Goal: Information Seeking & Learning: Learn about a topic

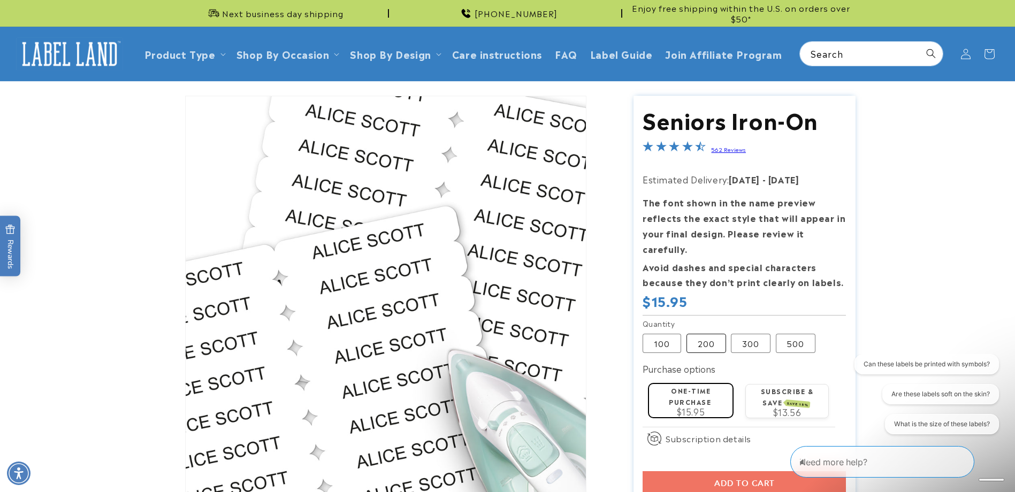
click at [711, 334] on label "200 Variant sold out or unavailable" at bounding box center [706, 343] width 40 height 19
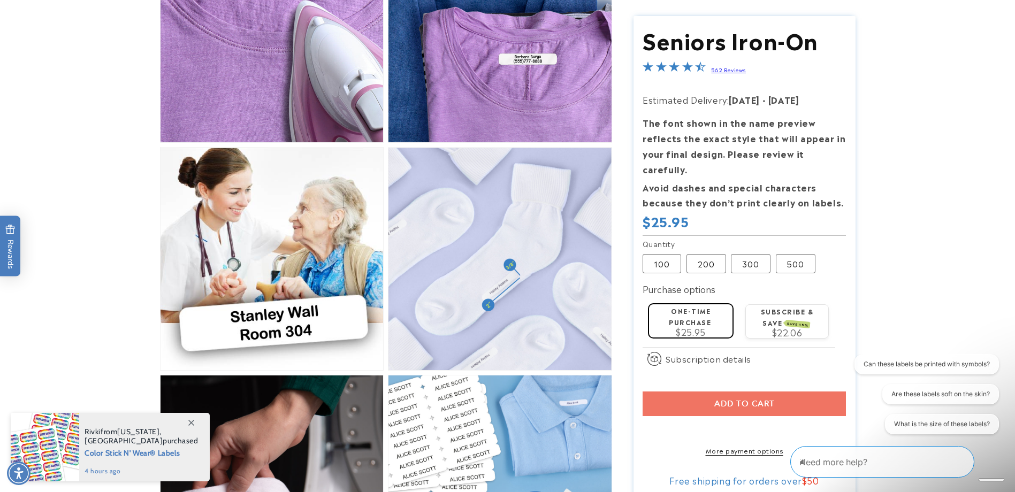
scroll to position [627, 0]
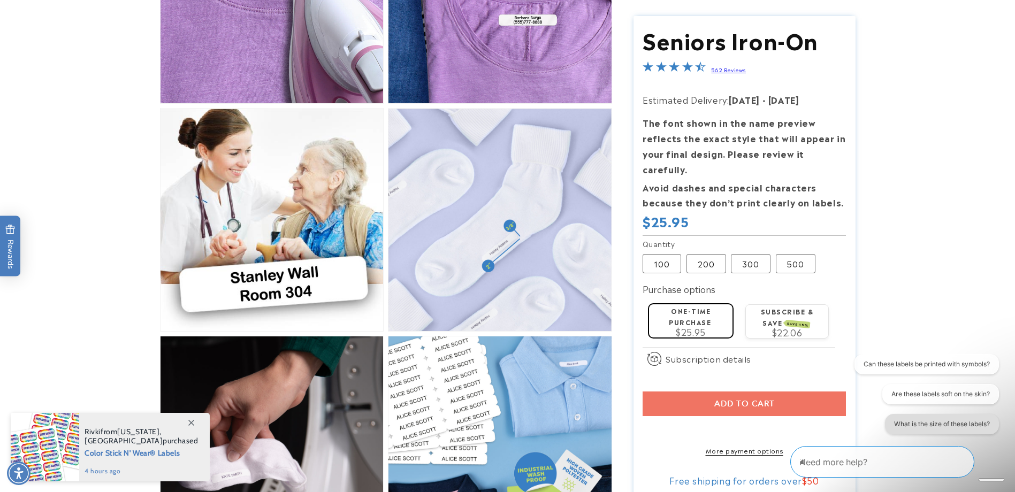
click at [977, 424] on button "What is the size of these labels?" at bounding box center [942, 424] width 114 height 20
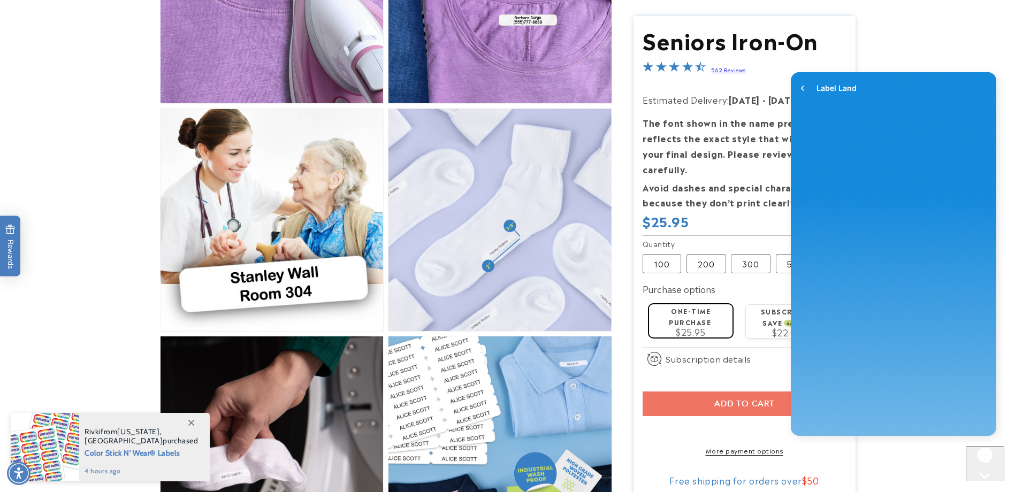
scroll to position [0, 0]
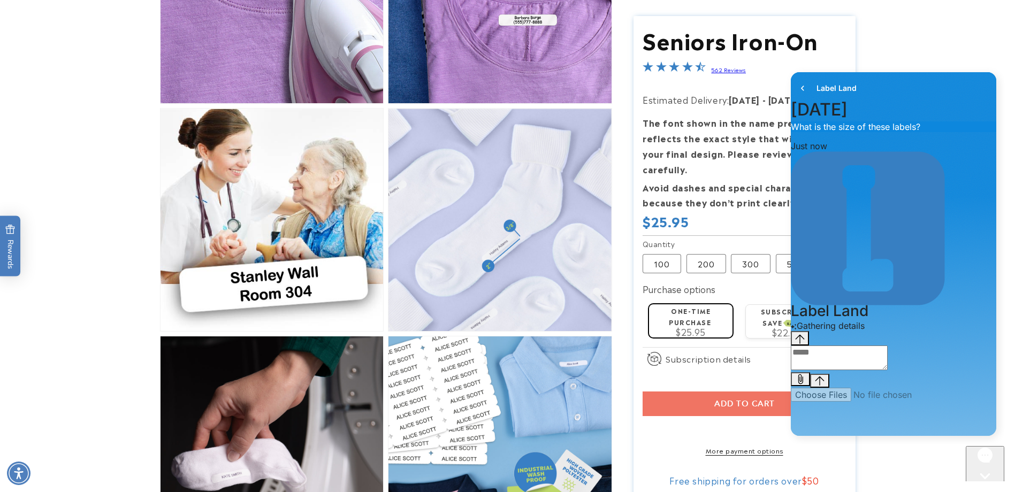
click at [839, 370] on textarea "live chat message input" at bounding box center [839, 358] width 97 height 25
click at [801, 89] on icon "go to home page" at bounding box center [802, 88] width 11 height 13
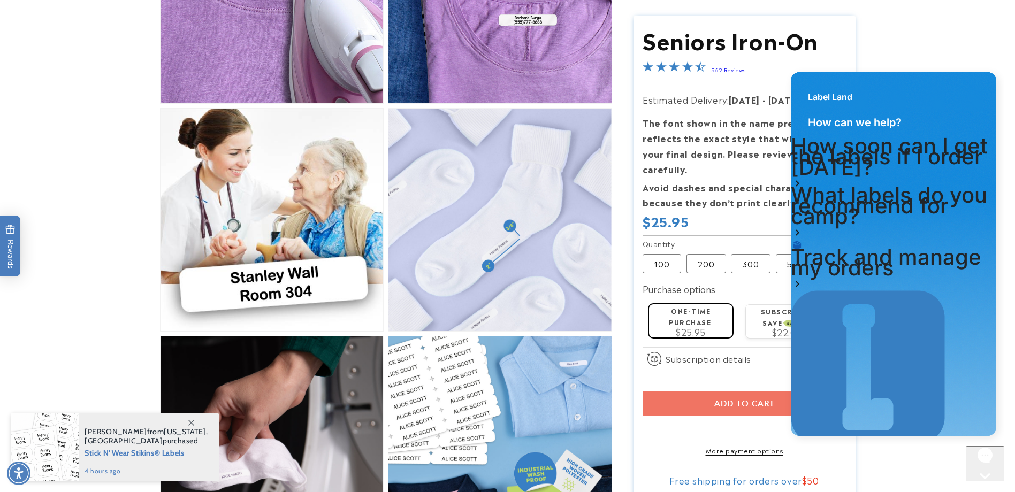
click at [919, 166] on h1 "How soon can I get the labels if I order today?" at bounding box center [893, 157] width 205 height 32
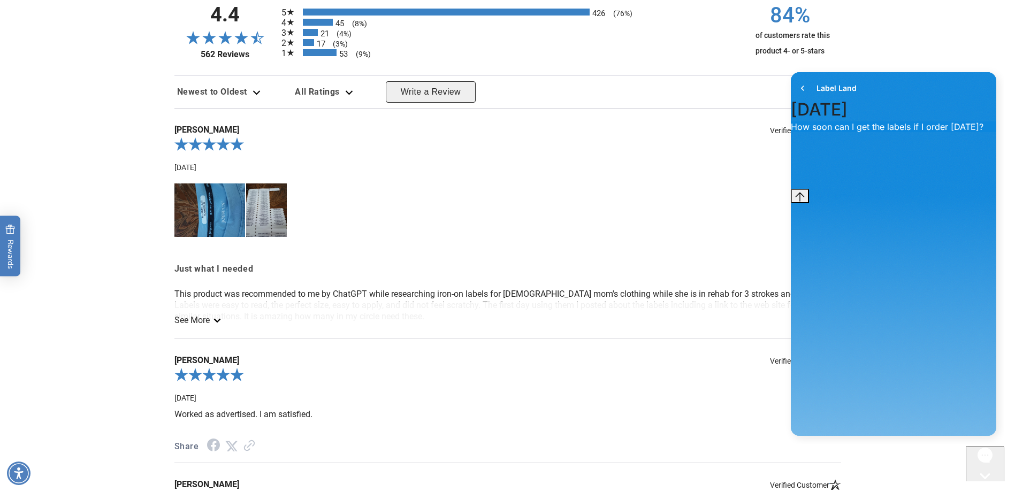
scroll to position [2018, 0]
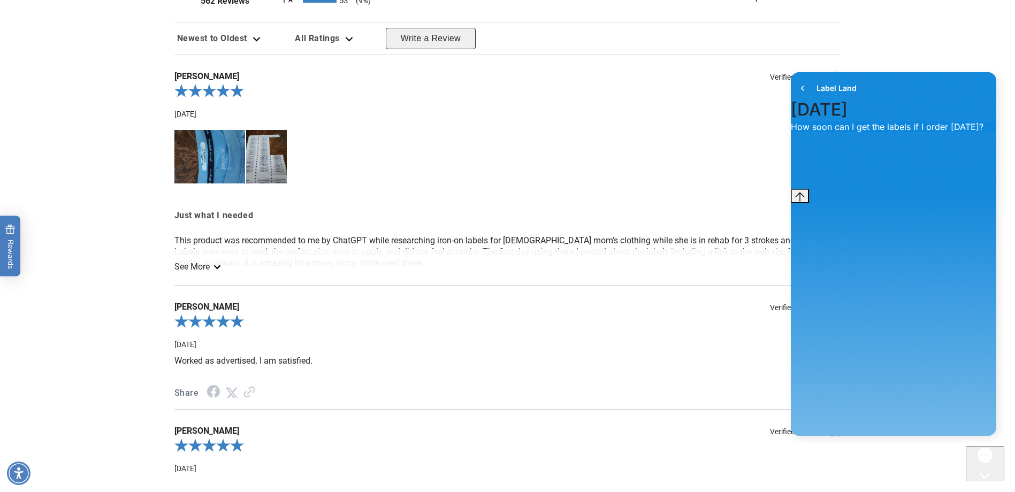
click at [215, 269] on div "**********" at bounding box center [508, 274] width 688 height 679
click at [214, 266] on link "See More" at bounding box center [196, 267] width 45 height 10
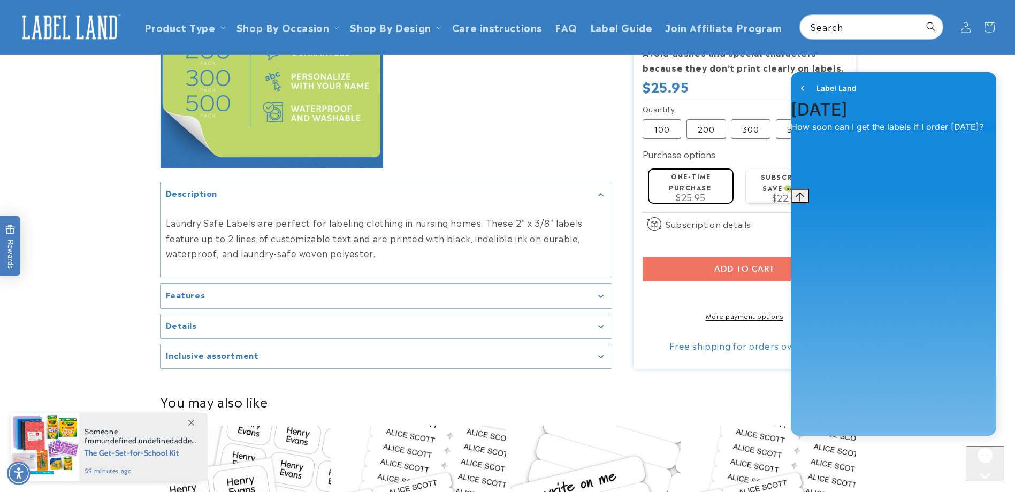
scroll to position [1215, 0]
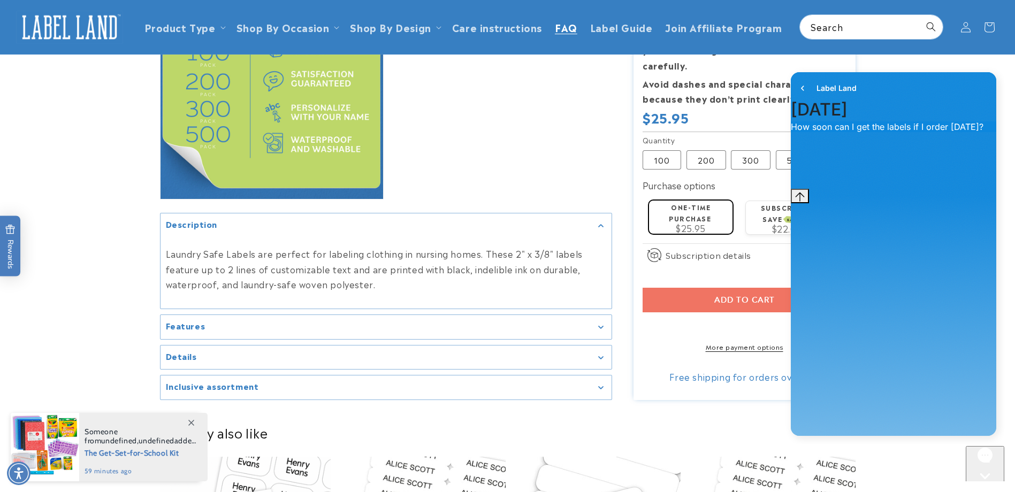
click at [561, 30] on span "FAQ" at bounding box center [566, 27] width 22 height 12
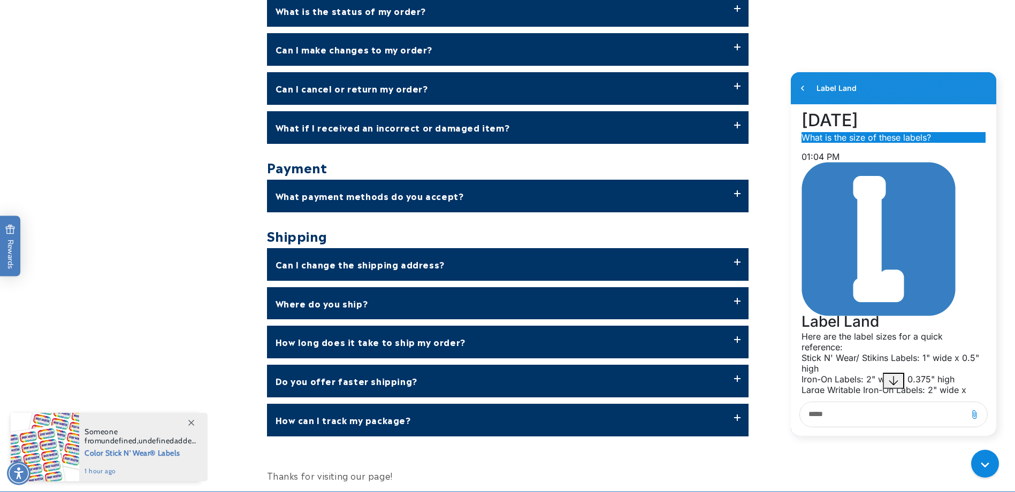
scroll to position [321, 0]
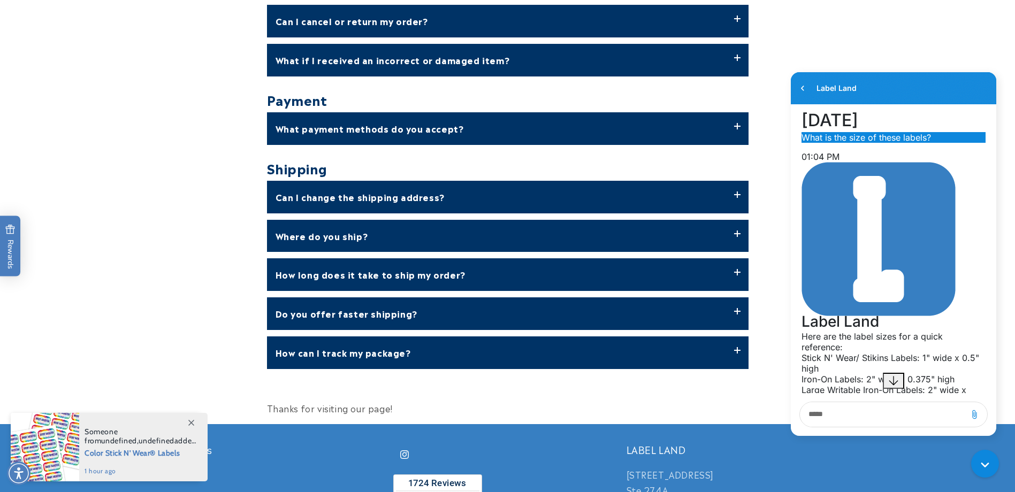
click at [420, 281] on label "How long does it take to ship my order?" at bounding box center [507, 274] width 481 height 33
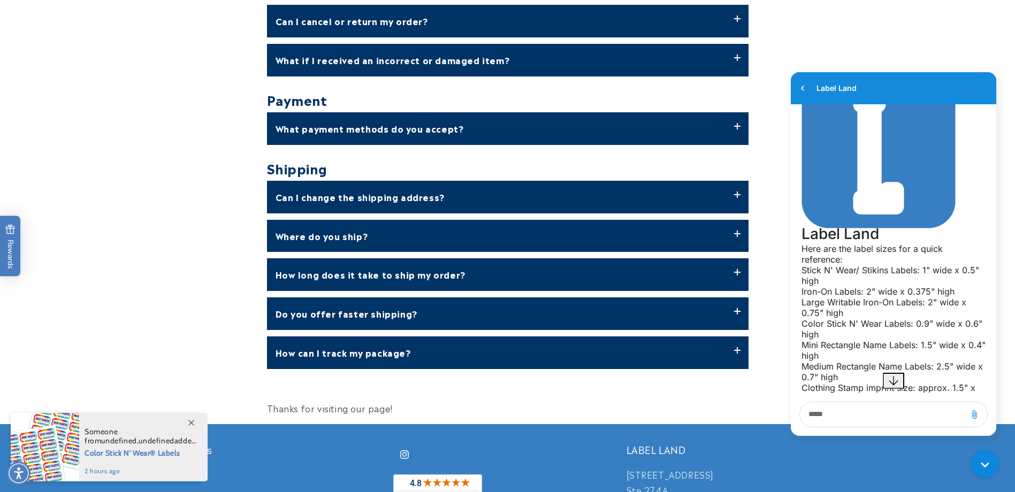
scroll to position [201, 0]
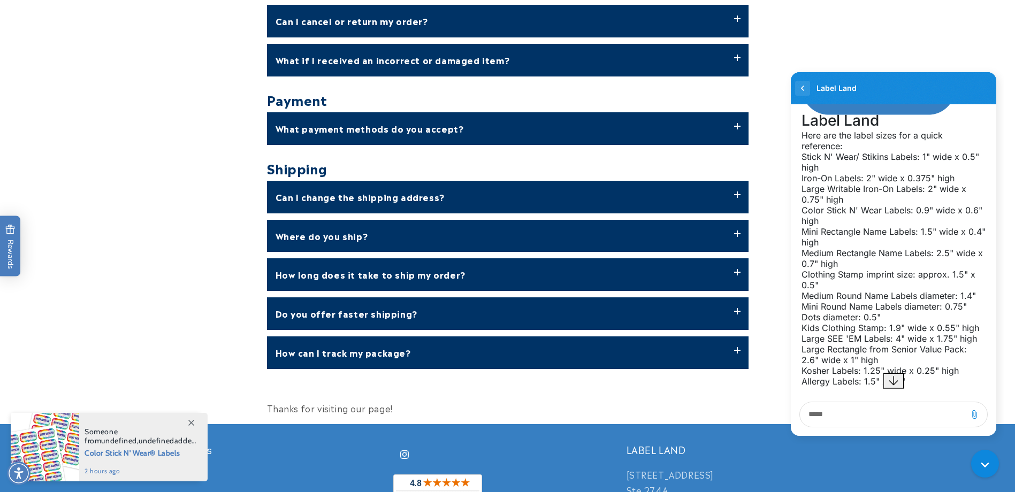
click at [800, 89] on icon "go to home page" at bounding box center [802, 88] width 11 height 13
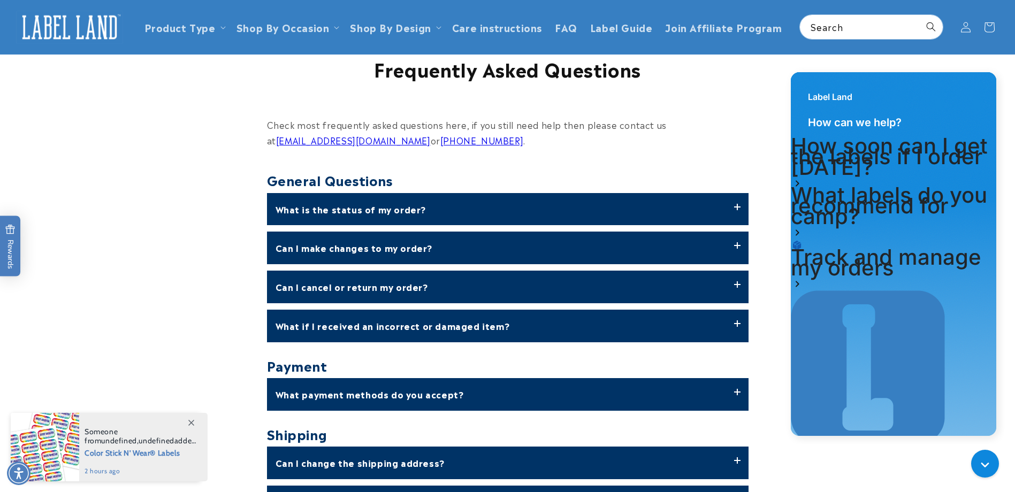
scroll to position [0, 0]
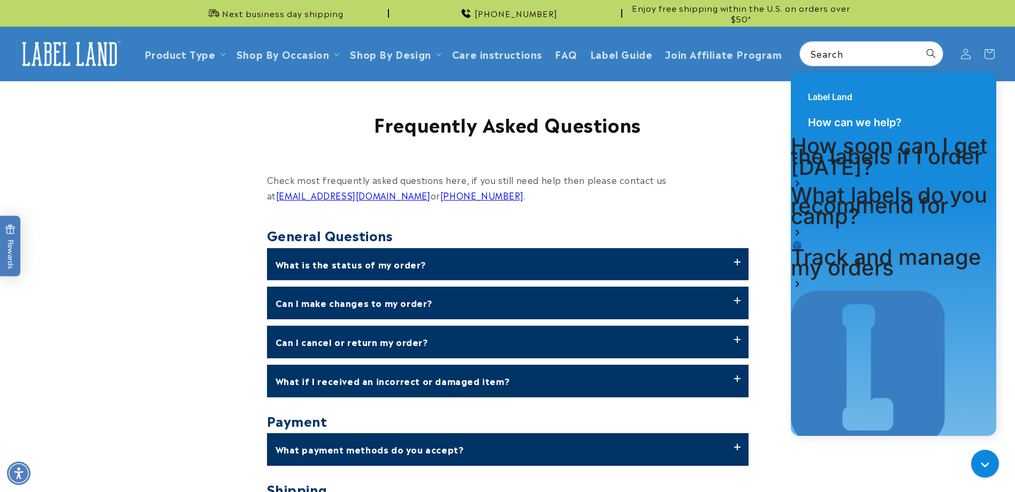
click at [386, 54] on header "Product Type Product Type Clothing Labels Clothing Stamps Logo Decals Multi-Use…" at bounding box center [507, 54] width 1015 height 54
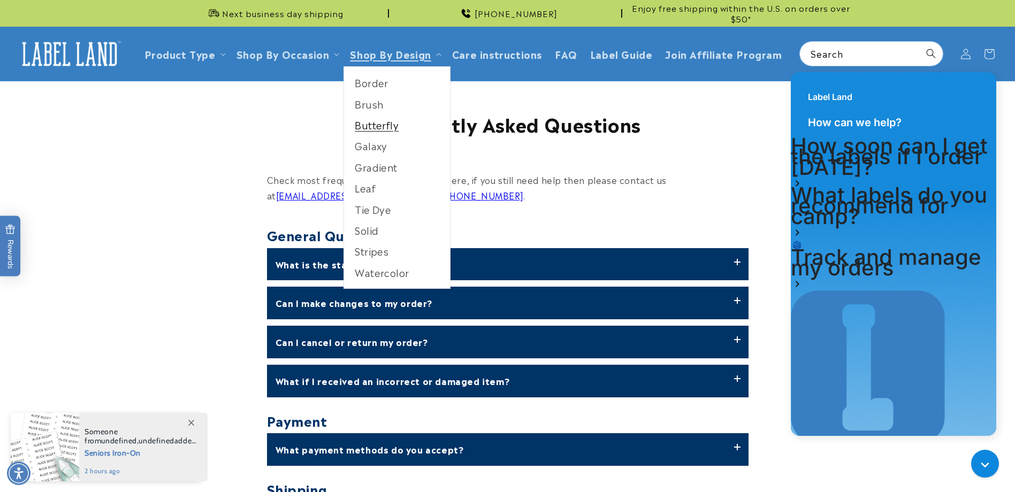
click at [386, 123] on link "Butterfly" at bounding box center [397, 124] width 106 height 21
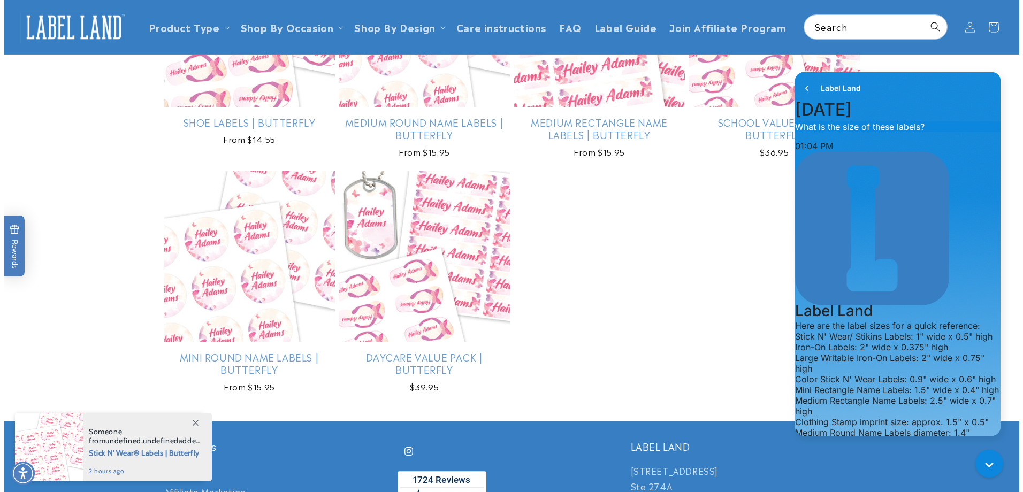
scroll to position [374, 0]
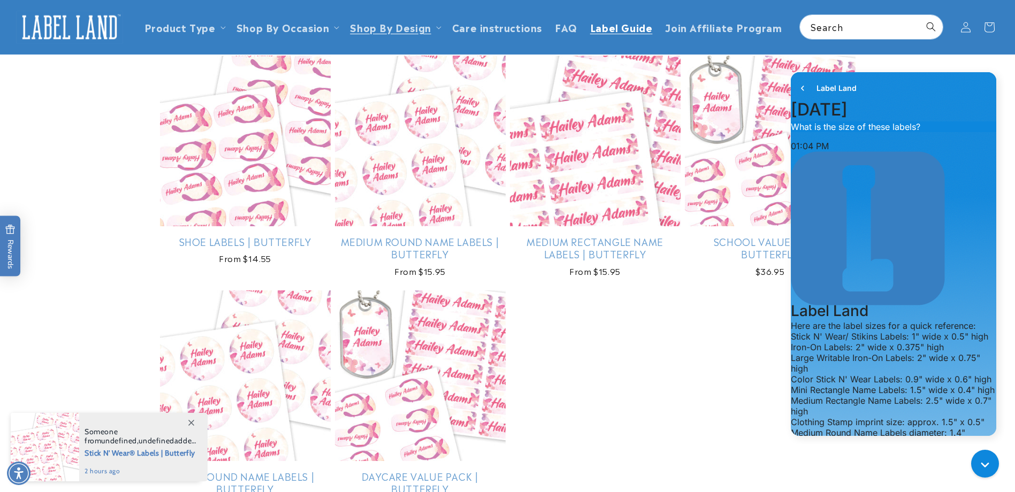
click at [590, 33] on span "Label Guide" at bounding box center [621, 27] width 63 height 12
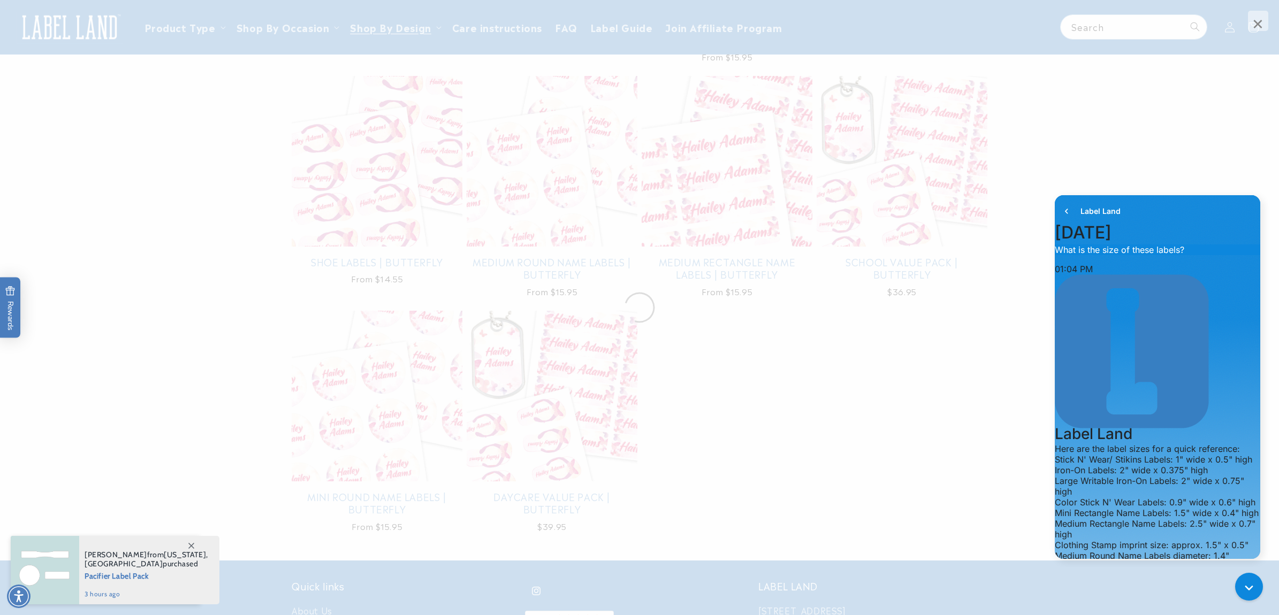
scroll to position [201, 0]
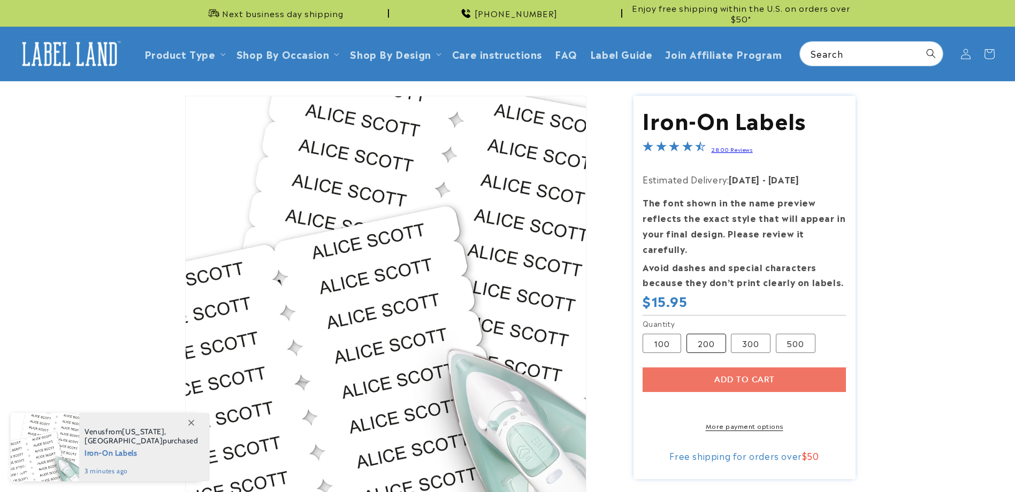
click at [698, 334] on label "200 Variant sold out or unavailable" at bounding box center [706, 343] width 40 height 19
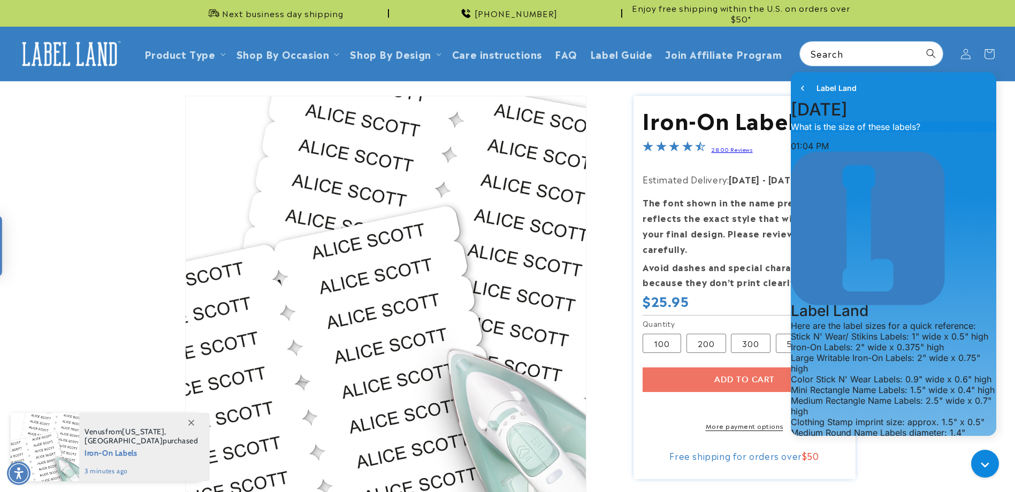
click at [713, 368] on div "Add to cart More payment options This item is a recurring or deferred purchase.…" at bounding box center [743, 400] width 203 height 64
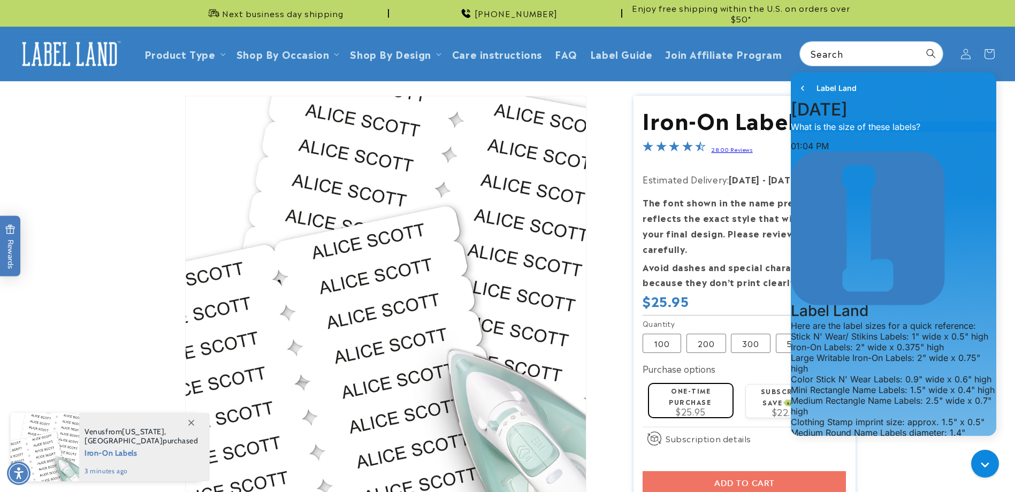
click at [585, 78] on header "Product Type Product Type Clothing Labels Clothing Stamps Logo Decals Multi-Use…" at bounding box center [507, 54] width 1015 height 54
click at [808, 87] on button "go to home page" at bounding box center [802, 88] width 15 height 15
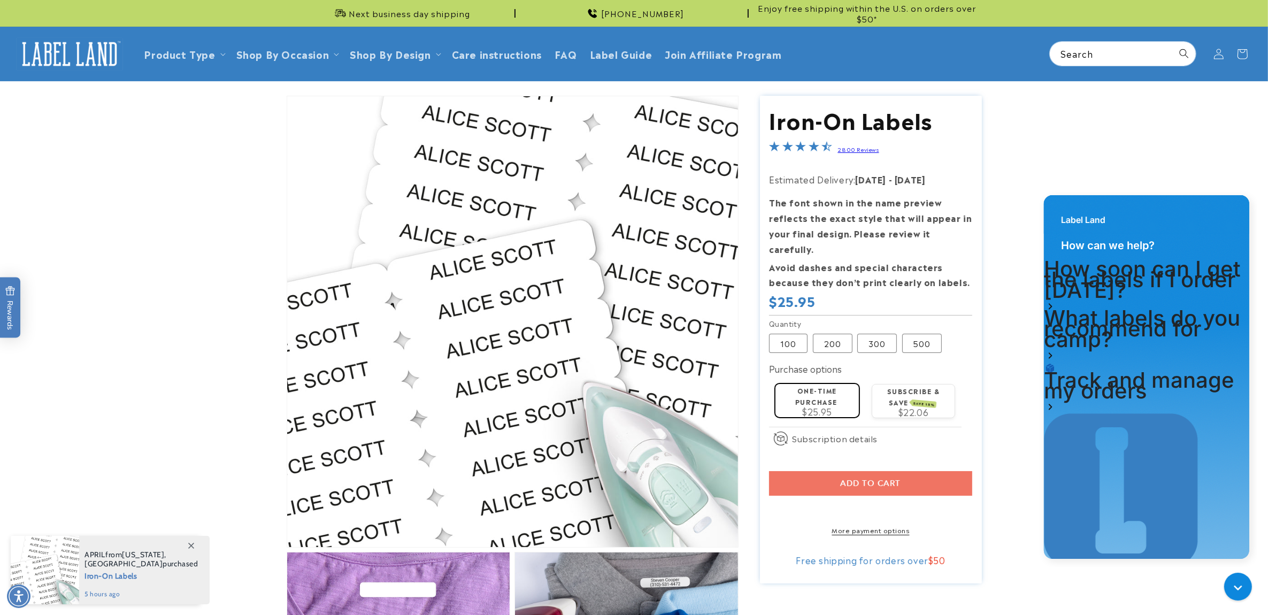
click at [897, 471] on div "Add to cart More payment options This item is a recurring or deferred purchase.…" at bounding box center [870, 503] width 203 height 64
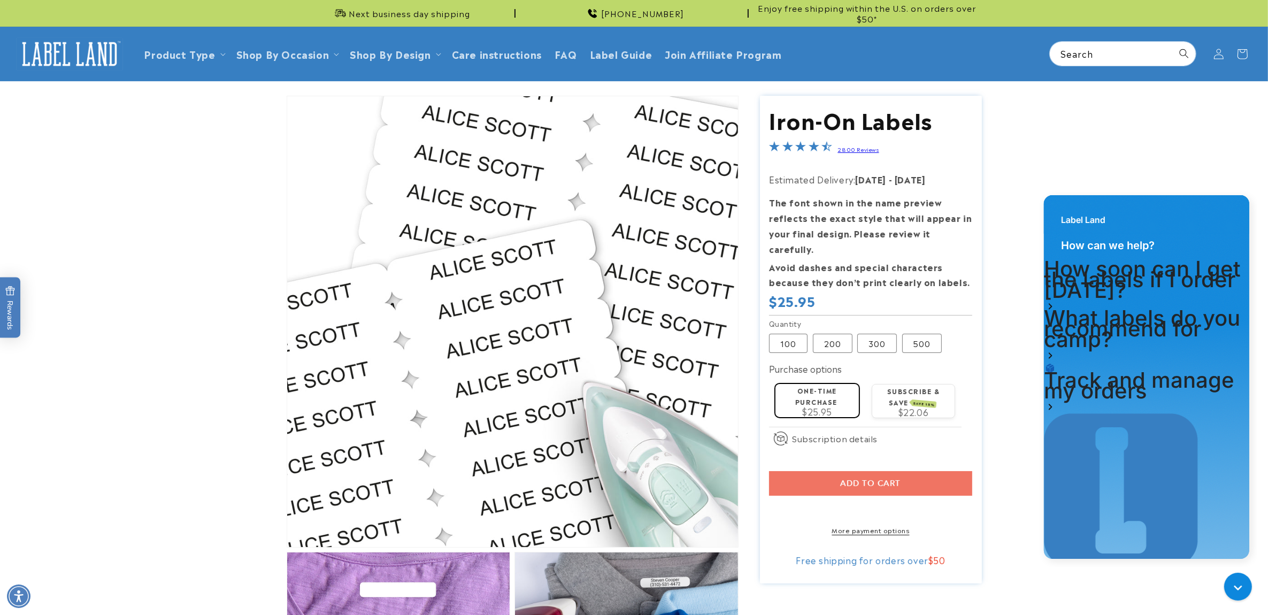
click at [867, 471] on div "Add to cart More payment options This item is a recurring or deferred purchase.…" at bounding box center [870, 503] width 203 height 64
click at [805, 386] on label "One-time purchase" at bounding box center [816, 396] width 42 height 21
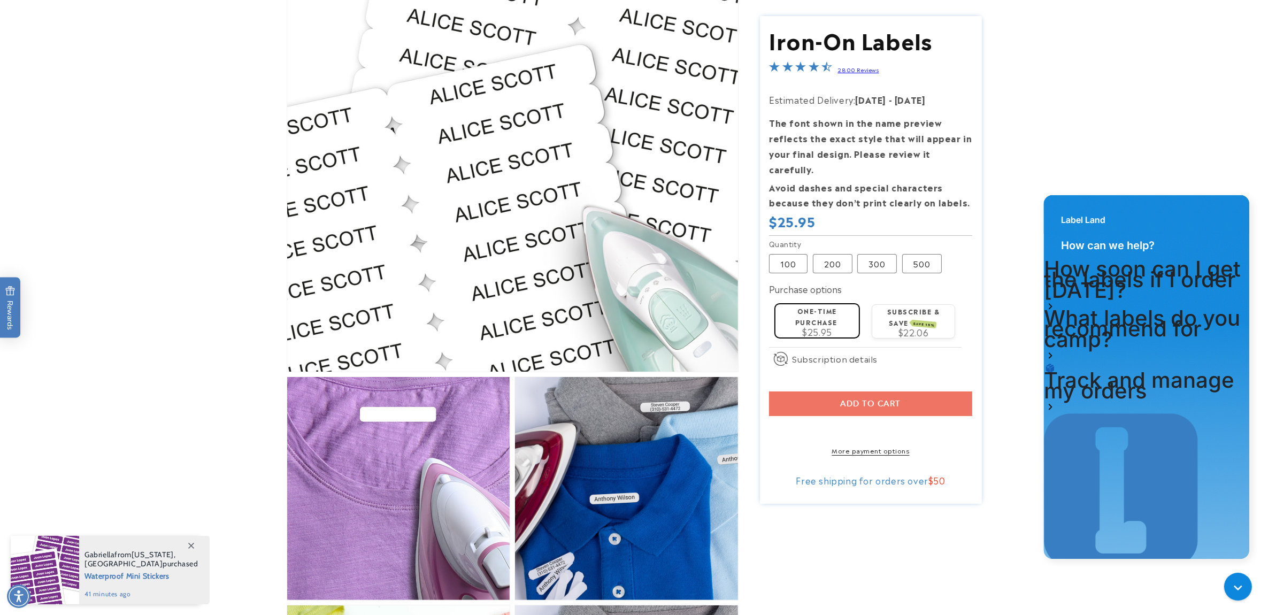
scroll to position [201, 0]
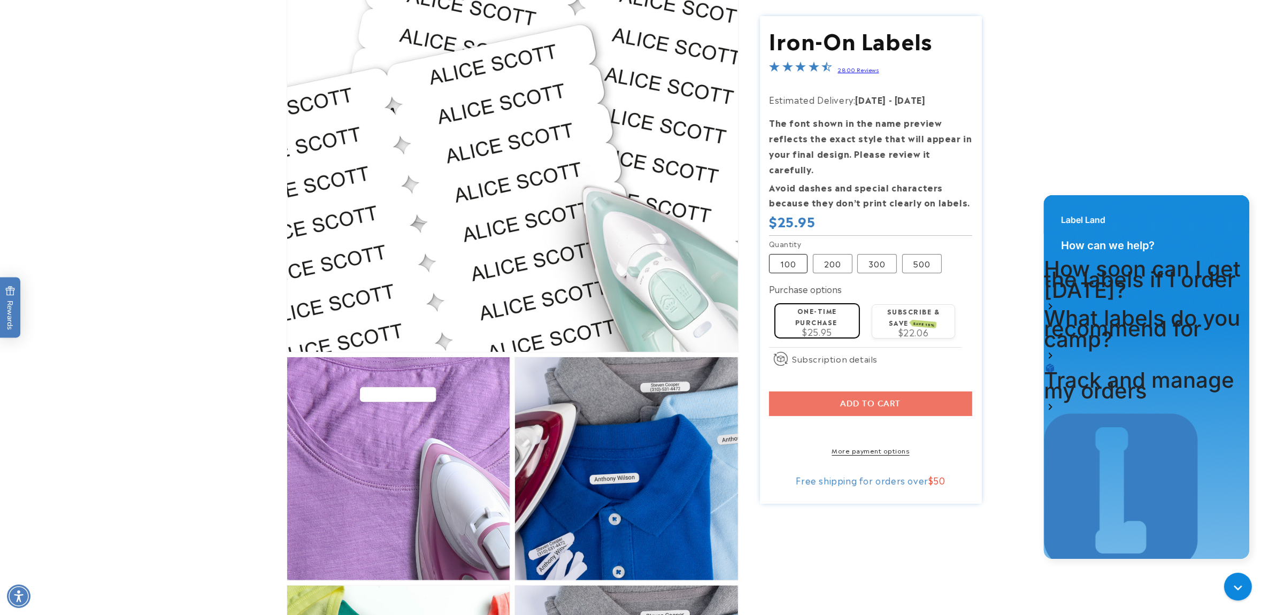
click at [794, 254] on label "100 Variant sold out or unavailable" at bounding box center [788, 263] width 39 height 19
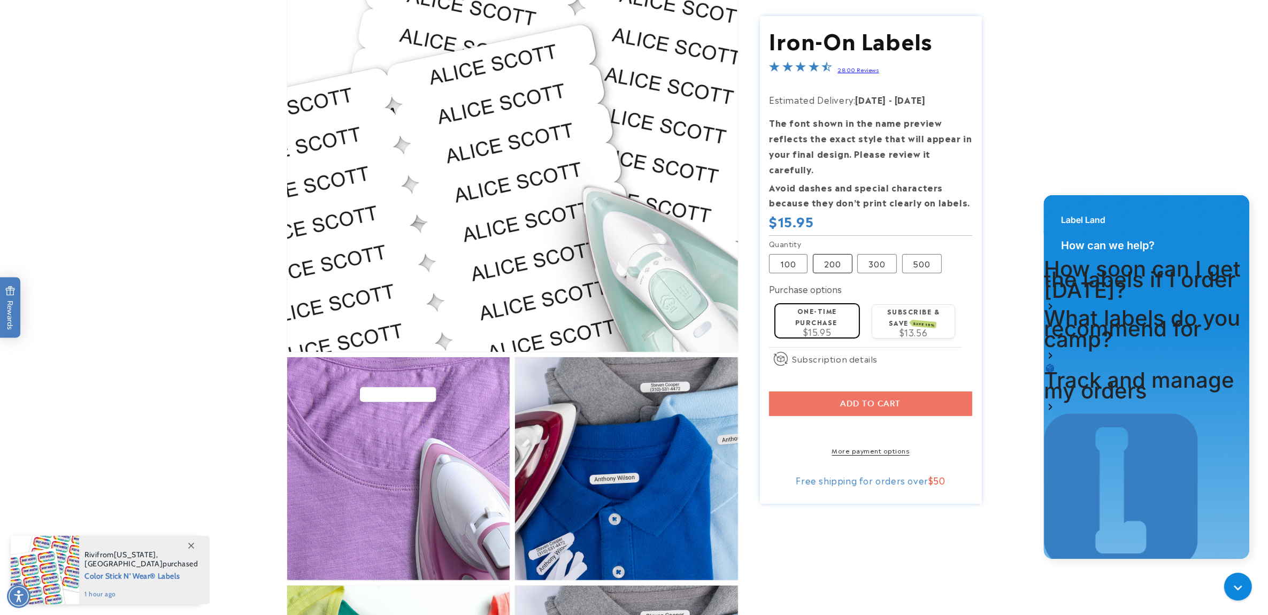
click at [823, 254] on label "200 Variant sold out or unavailable" at bounding box center [833, 263] width 40 height 19
click at [816, 305] on label "One-time purchase" at bounding box center [816, 315] width 42 height 21
click at [867, 446] on link "More payment options" at bounding box center [870, 451] width 203 height 10
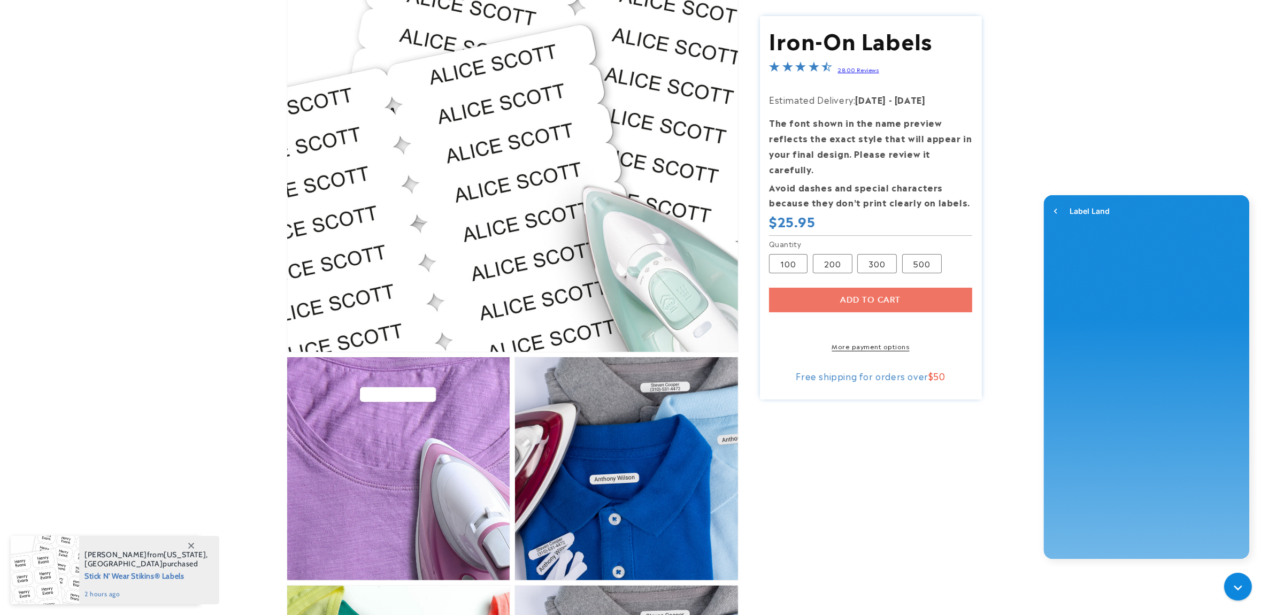
scroll to position [201, 0]
click at [874, 288] on div "Add to cart More payment options This item is a recurring or deferred purchase.…" at bounding box center [870, 319] width 203 height 64
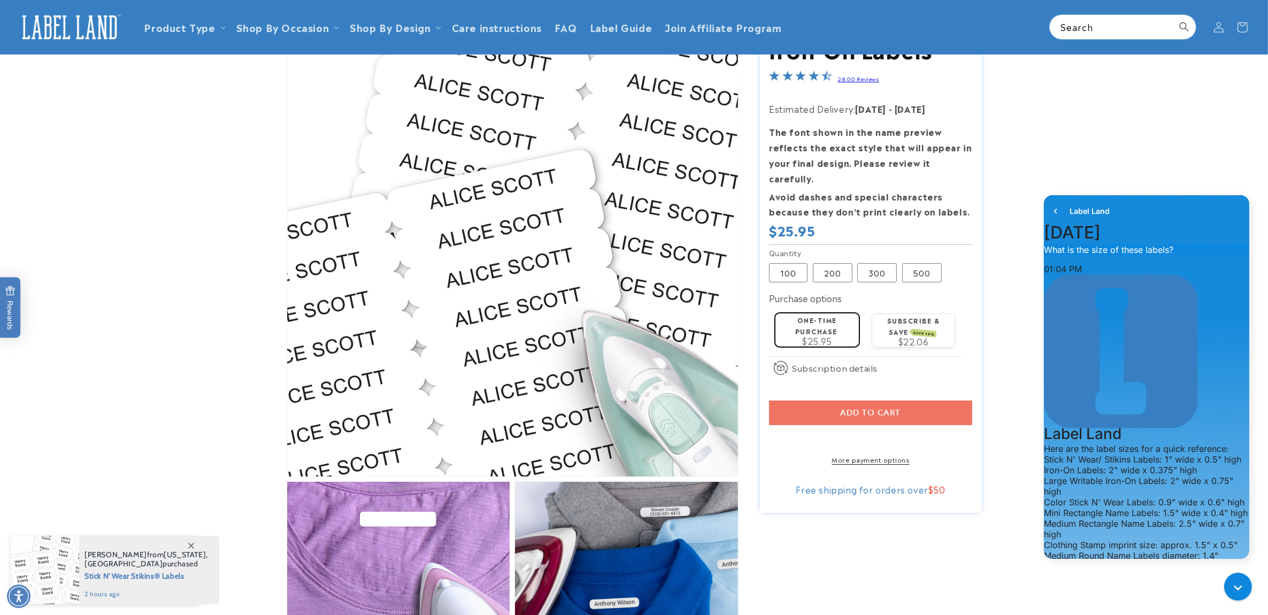
scroll to position [0, 0]
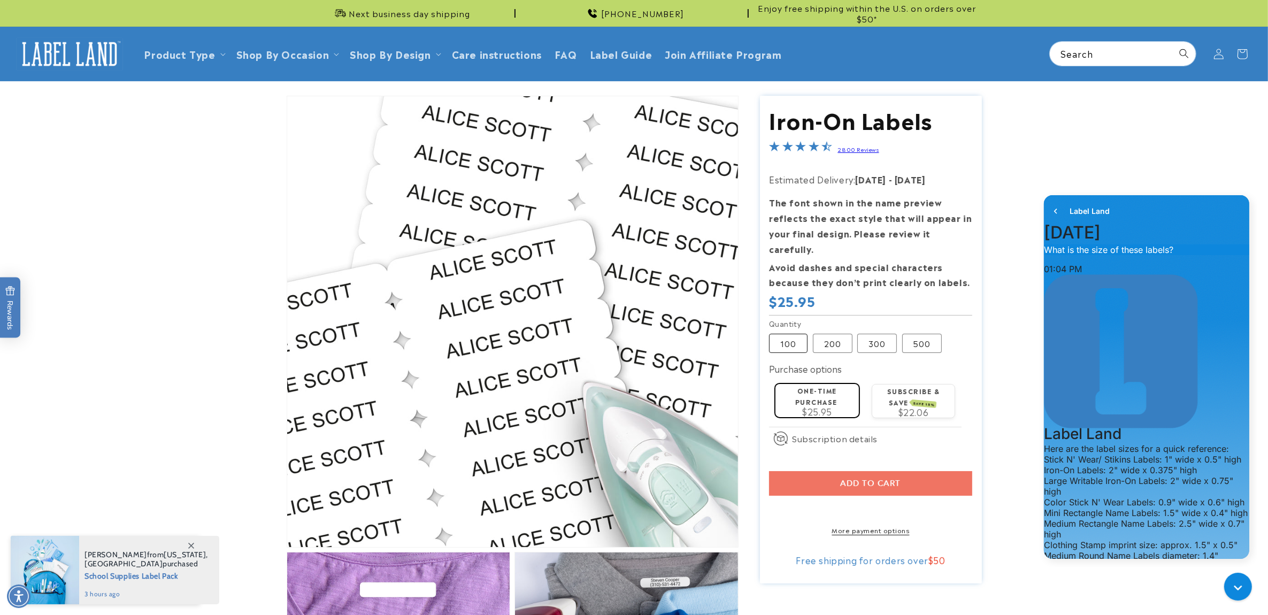
click at [792, 334] on label "100 Variant sold out or unavailable" at bounding box center [788, 343] width 39 height 19
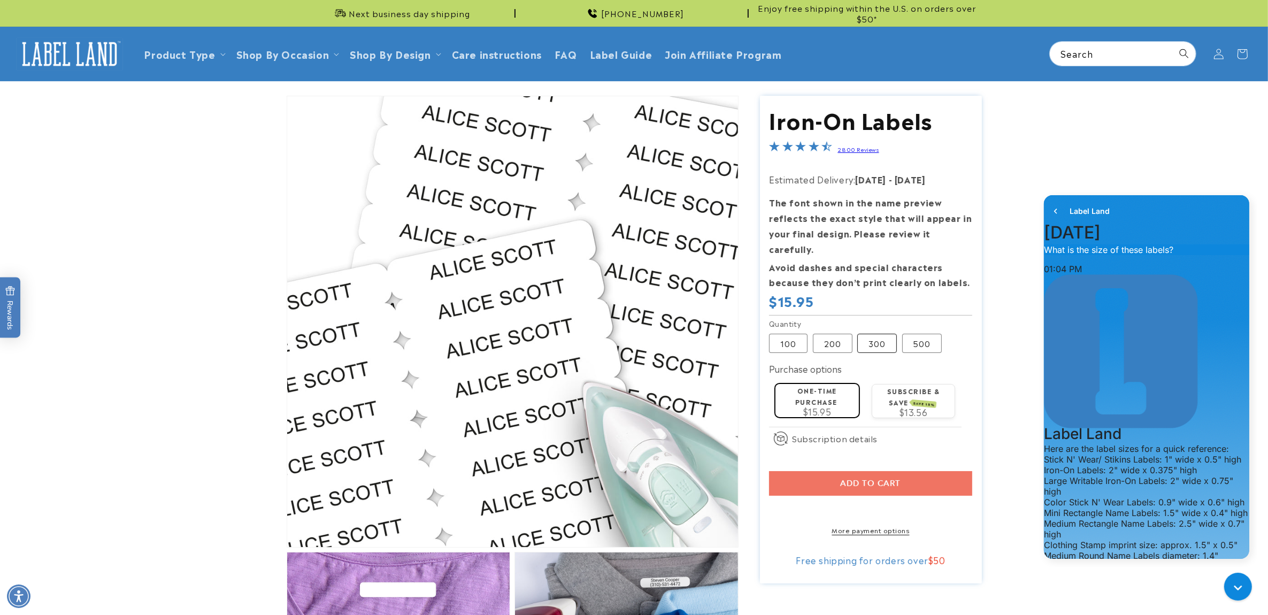
click at [863, 334] on label "300 Variant sold out or unavailable" at bounding box center [878, 343] width 40 height 19
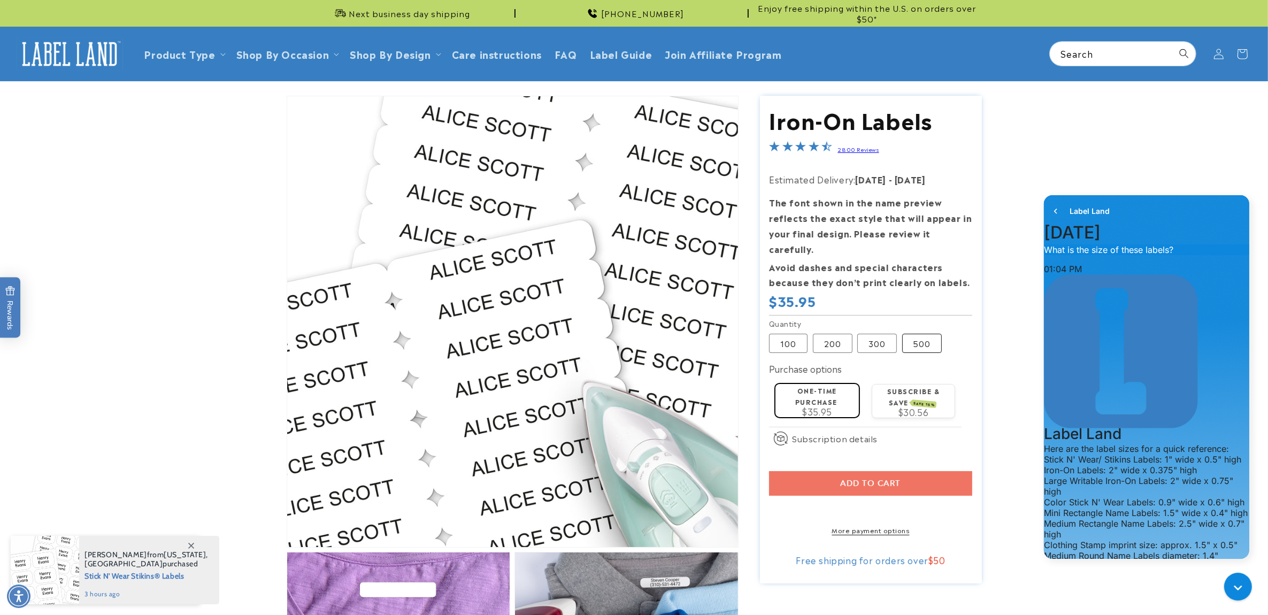
click at [915, 334] on label "500 Variant sold out or unavailable" at bounding box center [922, 343] width 40 height 19
click at [876, 334] on label "300 Variant sold out or unavailable" at bounding box center [878, 343] width 40 height 19
click at [836, 334] on label "200 Variant sold out or unavailable" at bounding box center [833, 343] width 40 height 19
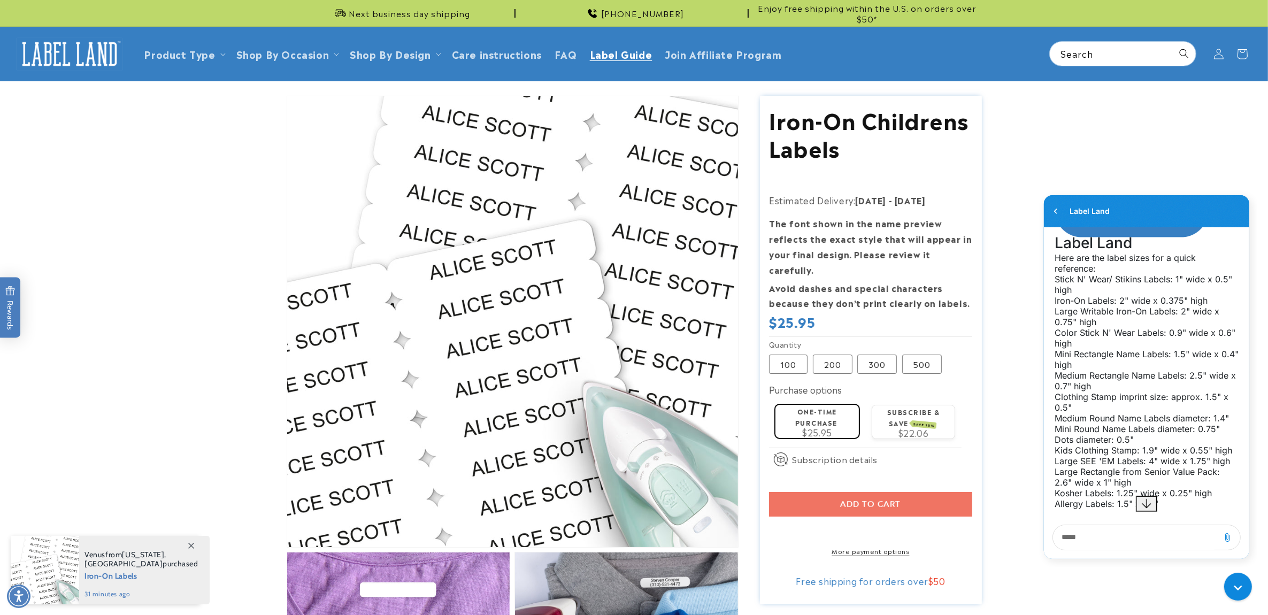
click at [622, 49] on span "Label Guide" at bounding box center [621, 54] width 63 height 12
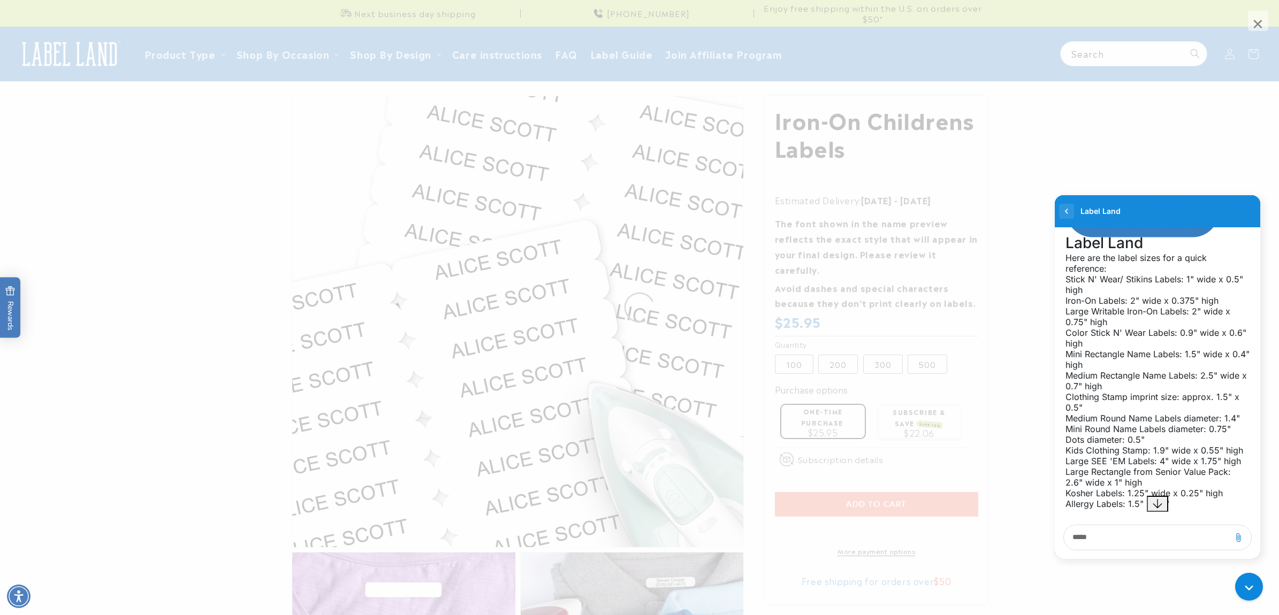
drag, startPoint x: 1064, startPoint y: 212, endPoint x: 2080, endPoint y: 433, distance: 1040.2
click at [1064, 212] on icon "go to home page" at bounding box center [1066, 211] width 11 height 13
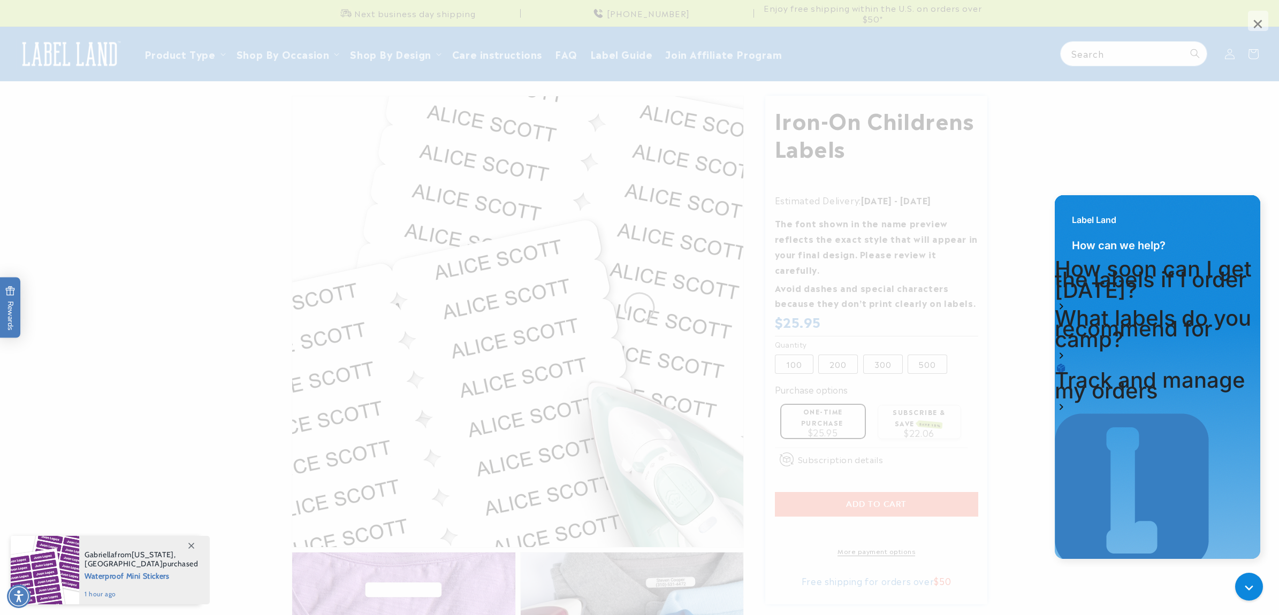
click at [161, 579] on span "Waterproof Mini Stickers" at bounding box center [142, 575] width 114 height 13
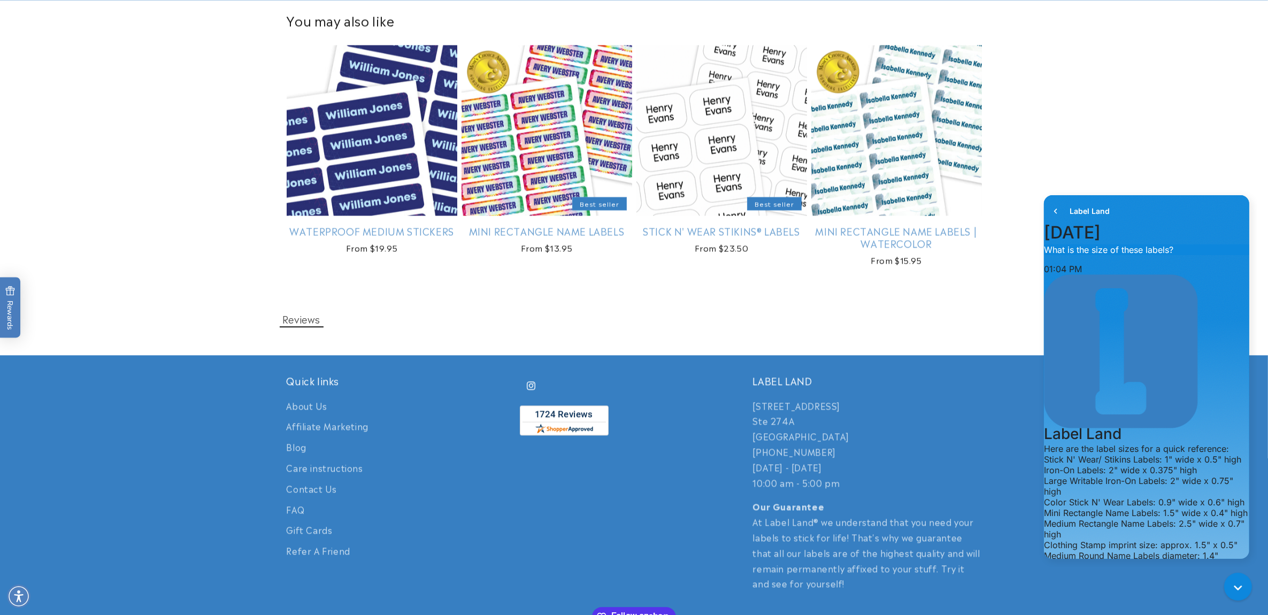
scroll to position [2968, 0]
